Goal: Transaction & Acquisition: Download file/media

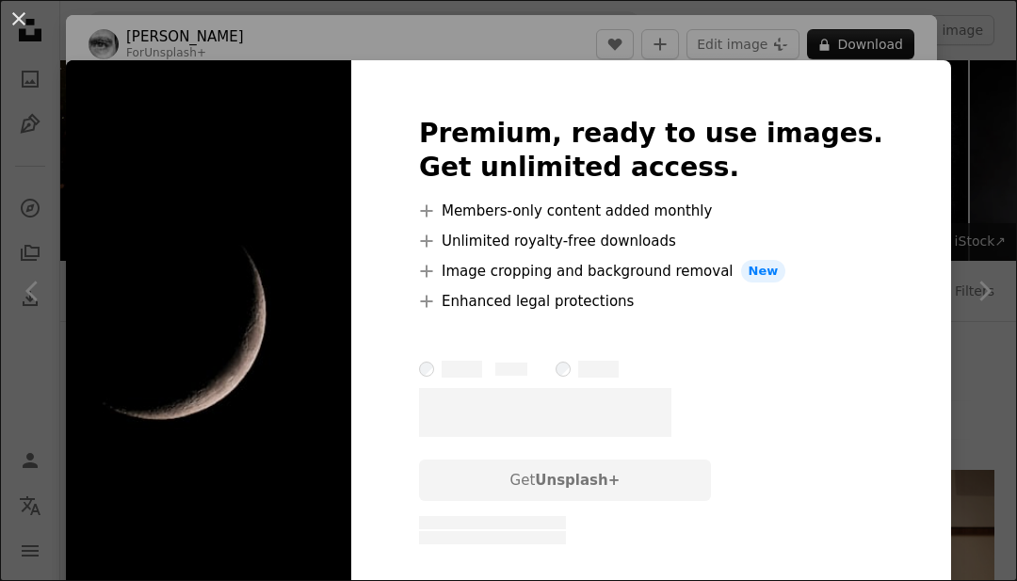
scroll to position [4491, 0]
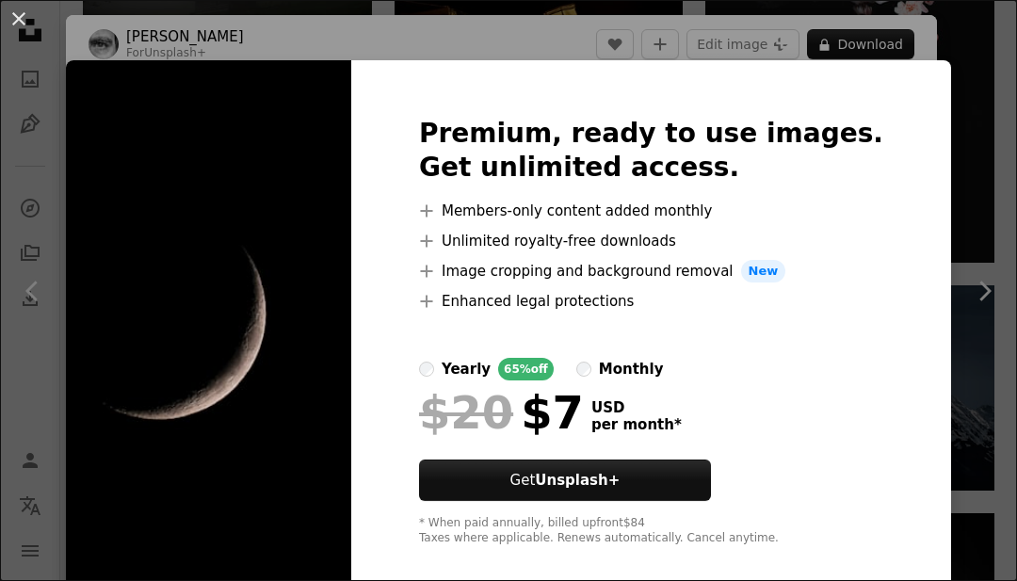
click at [982, 133] on div "An X shape Premium, ready to use images. Get unlimited access. A plus sign Memb…" at bounding box center [508, 290] width 1017 height 581
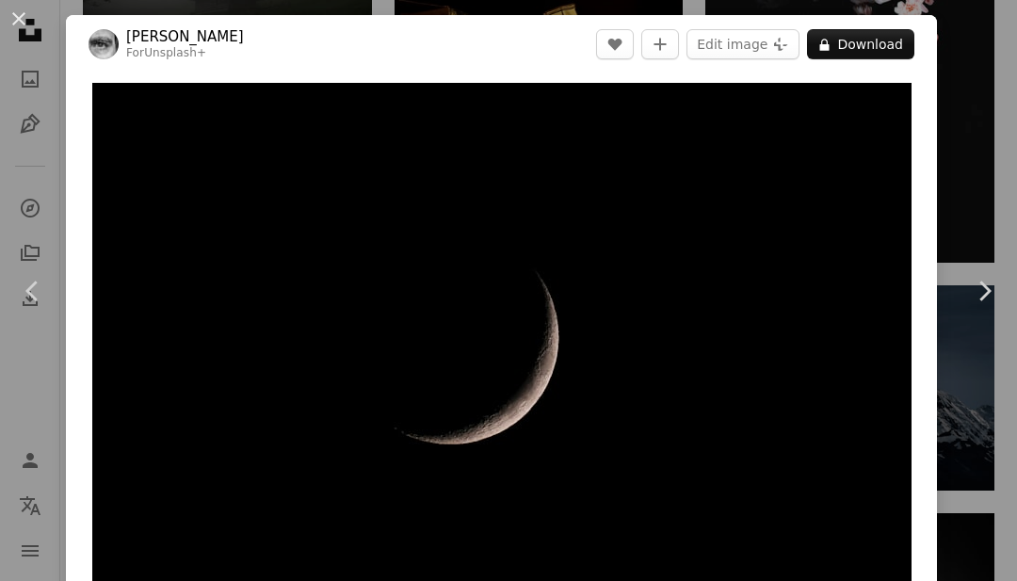
click at [955, 128] on div "An X shape Chevron left Chevron right [PERSON_NAME] For Unsplash+ A heart A plu…" at bounding box center [508, 290] width 1017 height 581
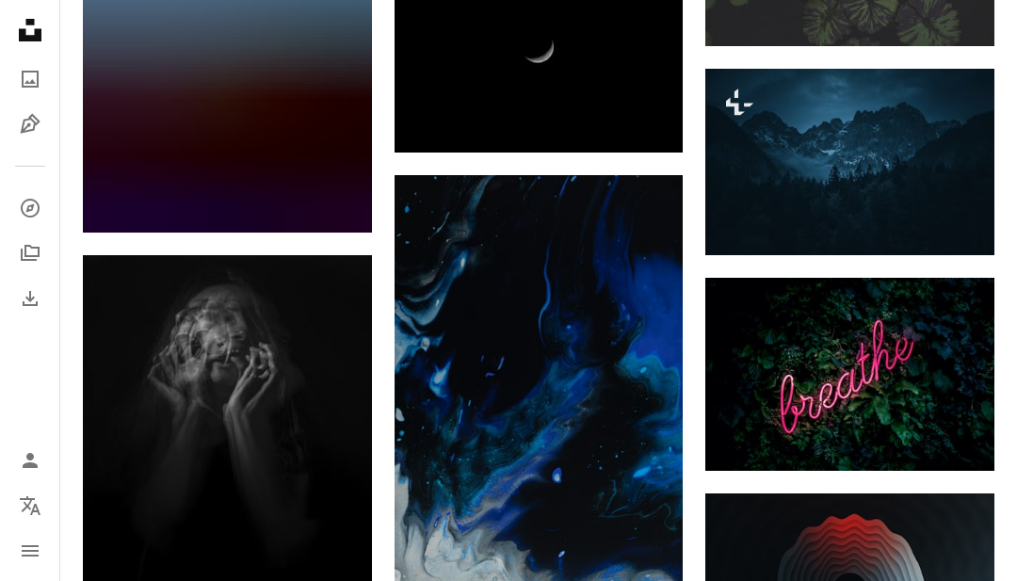
scroll to position [29753, 0]
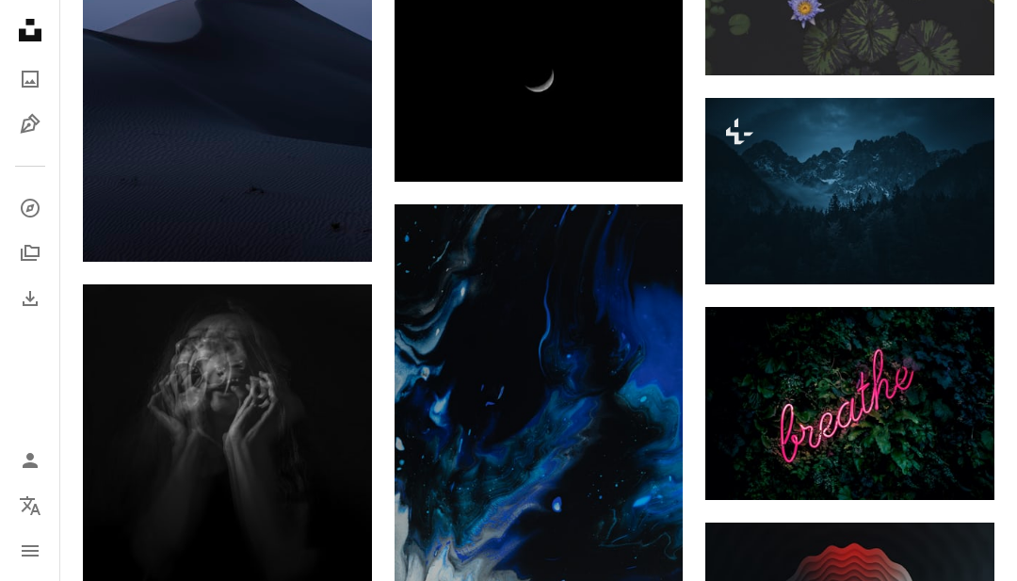
click at [656, 148] on link "Arrow pointing down" at bounding box center [645, 148] width 38 height 30
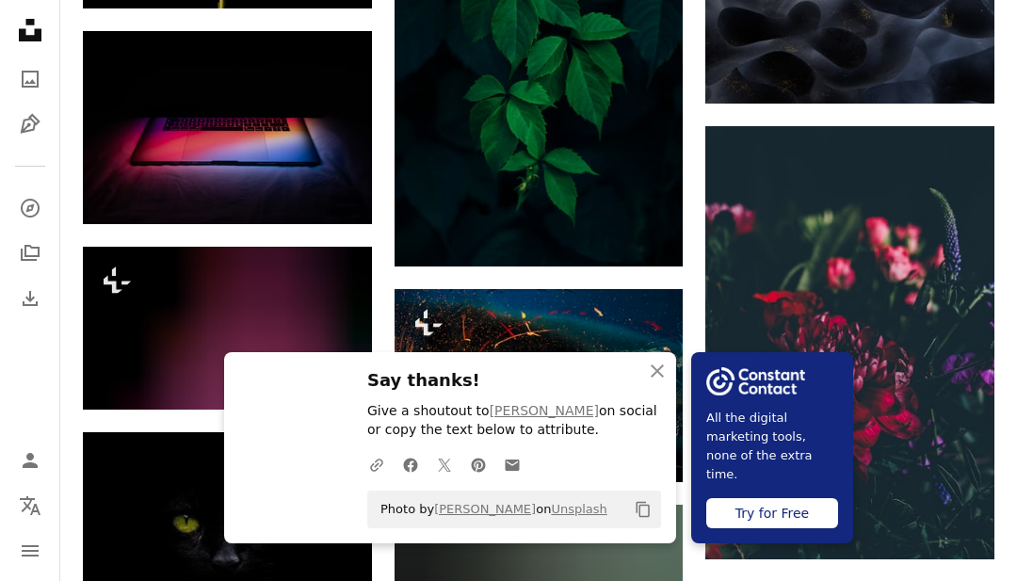
scroll to position [30790, 0]
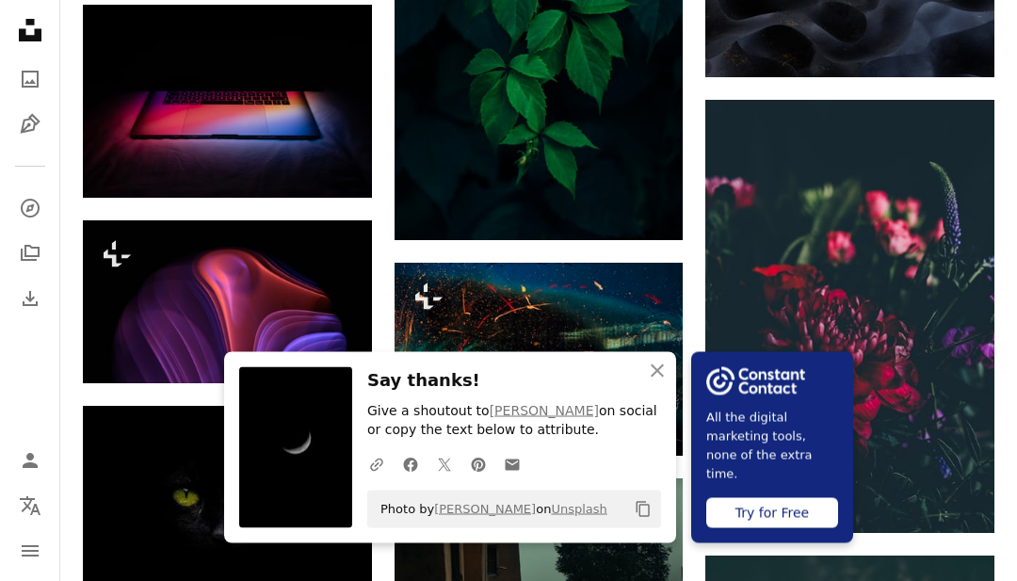
click at [656, 378] on icon "button" at bounding box center [657, 371] width 13 height 13
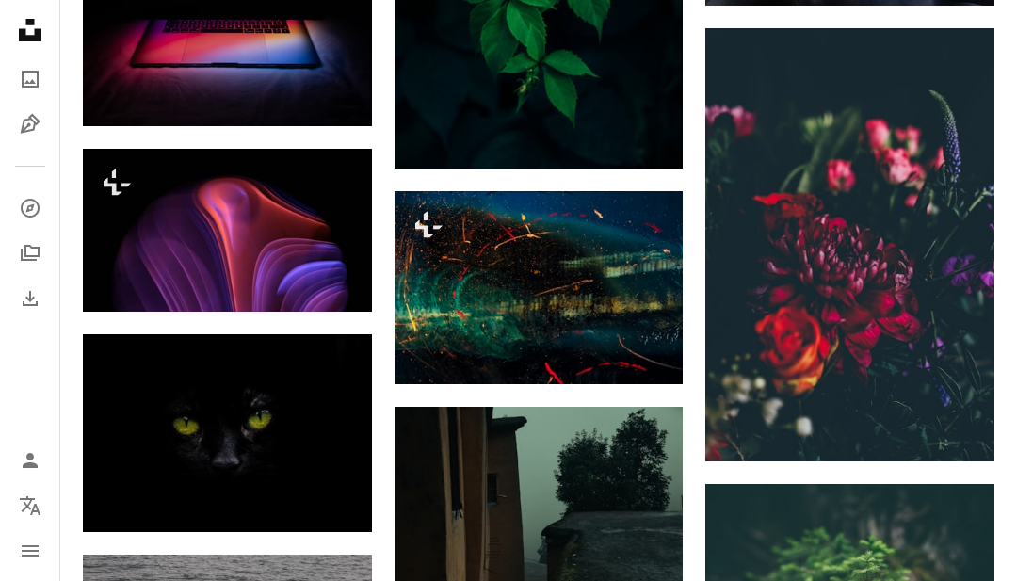
scroll to position [30859, 0]
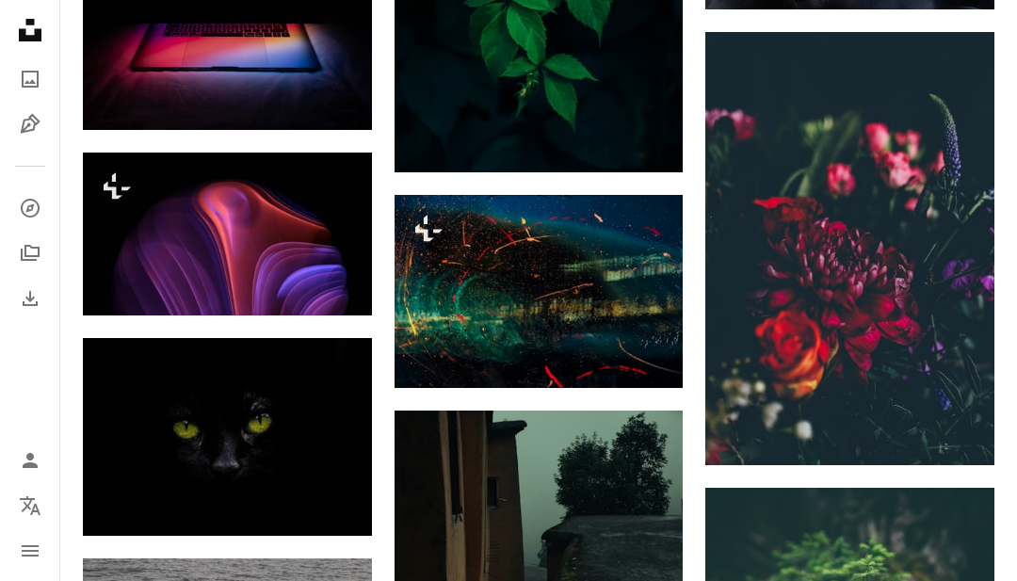
click at [329, 495] on icon "Arrow pointing down" at bounding box center [334, 501] width 15 height 23
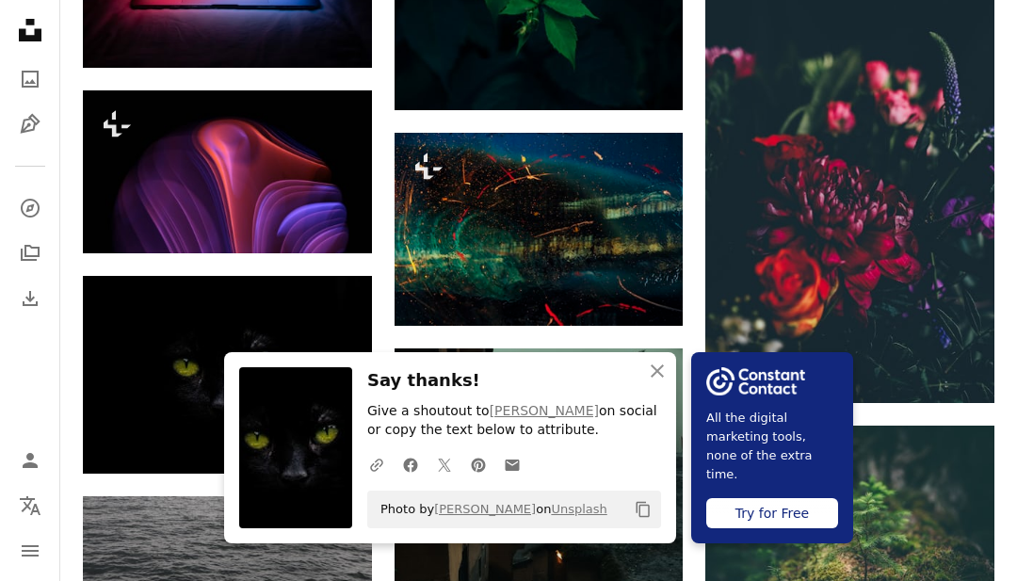
click at [651, 382] on icon "An X shape" at bounding box center [657, 371] width 23 height 23
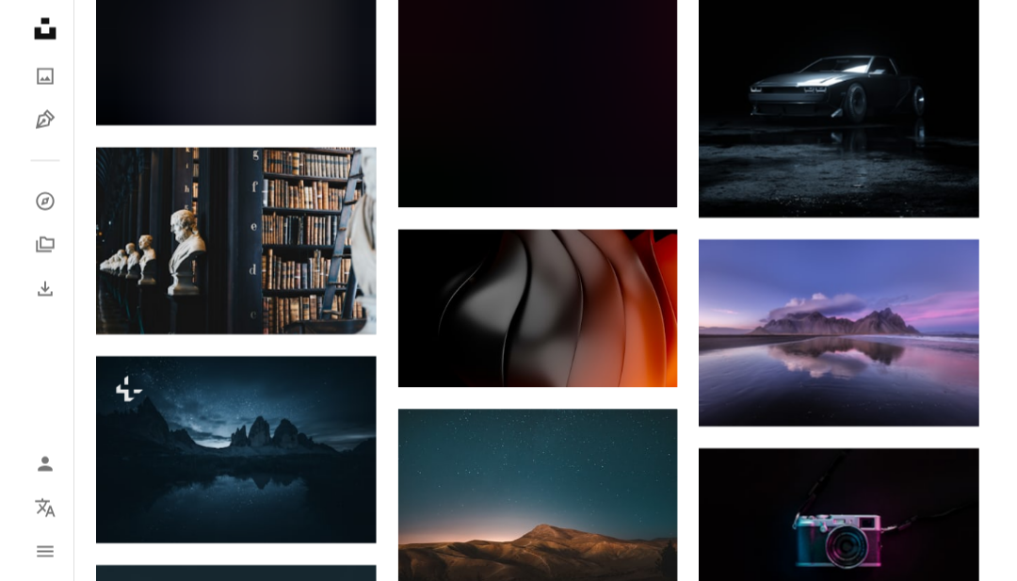
scroll to position [23104, 0]
